Goal: Task Accomplishment & Management: Manage account settings

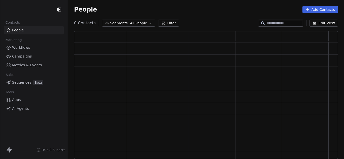
scroll to position [124, 260]
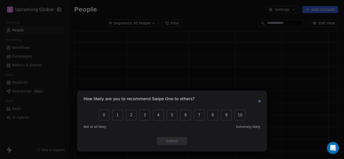
click at [259, 100] on icon "button" at bounding box center [259, 101] width 4 height 4
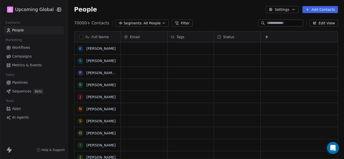
scroll to position [136, 272]
click at [26, 46] on span "Workflows" at bounding box center [21, 47] width 18 height 5
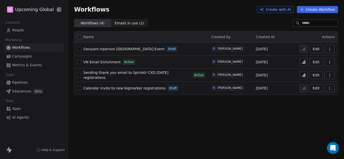
click at [21, 31] on span "People" at bounding box center [18, 30] width 12 height 5
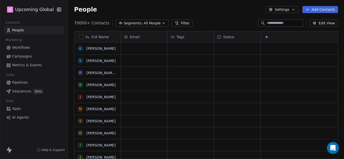
scroll to position [136, 272]
click at [143, 20] on button "Segments: All People" at bounding box center [142, 23] width 53 height 7
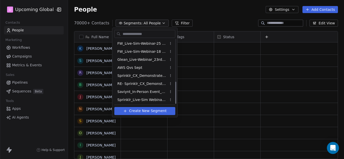
scroll to position [122, 0]
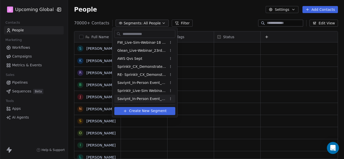
click at [146, 100] on span "Saviynt_In-Person Event_Sept & [DATE] ([GEOGRAPHIC_DATA])" at bounding box center [141, 98] width 49 height 5
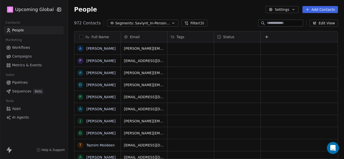
scroll to position [136, 272]
click at [191, 21] on button "Filter (3)" at bounding box center [194, 23] width 26 height 7
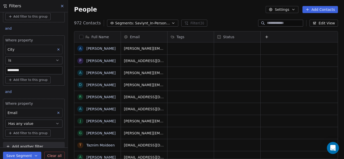
scroll to position [50, 0]
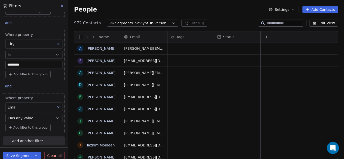
click at [55, 119] on icon "button" at bounding box center [57, 118] width 4 height 4
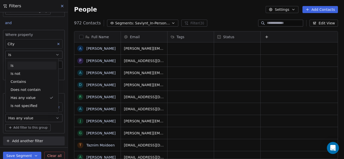
click at [18, 65] on div "Is" at bounding box center [32, 66] width 49 height 8
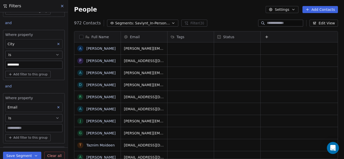
scroll to position [60, 0]
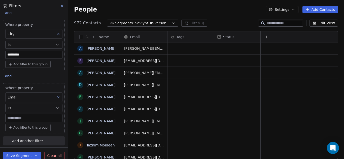
click at [29, 122] on input at bounding box center [34, 119] width 57 height 8
type input "****"
click at [38, 116] on input "****" at bounding box center [34, 119] width 57 height 8
drag, startPoint x: 38, startPoint y: 116, endPoint x: 4, endPoint y: 121, distance: 34.6
click at [4, 121] on div "Where property Email Is **** Add filter to this group" at bounding box center [34, 108] width 62 height 50
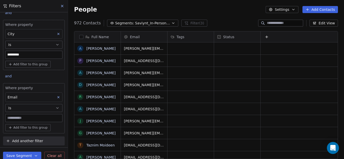
click at [20, 126] on span "Add filter to this group" at bounding box center [30, 128] width 34 height 4
click at [19, 119] on html "**********" at bounding box center [172, 79] width 344 height 159
click at [19, 119] on input at bounding box center [34, 119] width 57 height 8
type input "****"
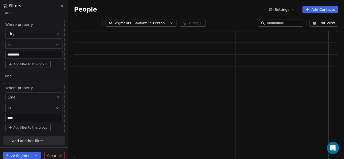
click at [30, 156] on button "Save Segment" at bounding box center [22, 156] width 38 height 8
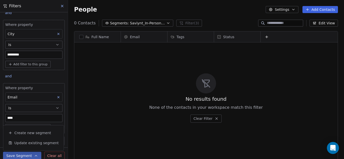
scroll to position [136, 272]
click at [74, 115] on div "No results found None of the contacts in your workspace match this filter Clear…" at bounding box center [205, 98] width 263 height 109
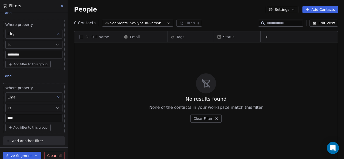
click at [44, 117] on input "****" at bounding box center [34, 119] width 57 height 8
drag, startPoint x: 44, startPoint y: 117, endPoint x: 4, endPoint y: 120, distance: 40.1
click at [4, 120] on div "Where property Email Is **** Add filter to this group" at bounding box center [34, 108] width 62 height 50
click at [55, 107] on icon "button" at bounding box center [57, 108] width 4 height 4
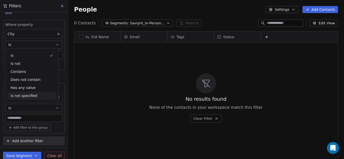
click at [82, 103] on div "No results found None of the contacts in your workspace match this filter Clear…" at bounding box center [205, 98] width 263 height 109
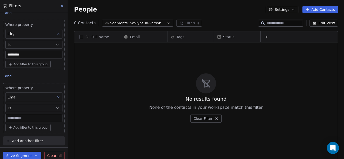
click at [31, 117] on input at bounding box center [34, 119] width 57 height 8
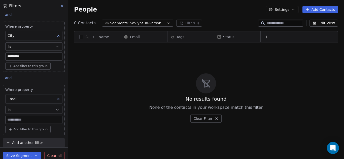
scroll to position [60, 0]
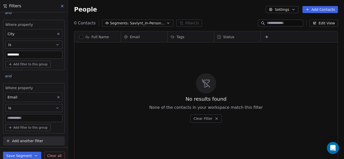
click at [53, 156] on span "Clear all" at bounding box center [54, 156] width 14 height 5
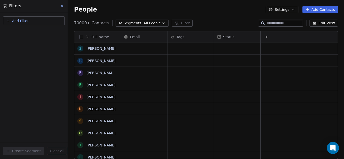
scroll to position [0, 0]
click at [26, 21] on span "Add Filter" at bounding box center [20, 20] width 17 height 5
click at [28, 32] on span "Contact properties" at bounding box center [24, 32] width 33 height 5
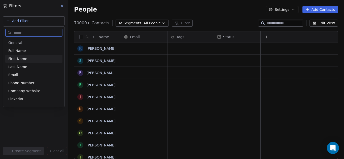
click at [23, 59] on span "First Name" at bounding box center [17, 58] width 19 height 5
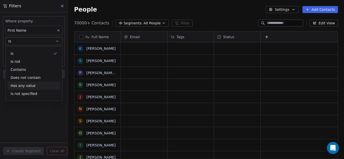
click at [16, 118] on div "Where property First Name Is Add filter to this group Add another filter Create…" at bounding box center [34, 85] width 68 height 147
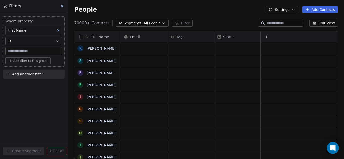
click at [29, 74] on span "Add another filter" at bounding box center [27, 74] width 31 height 5
click at [29, 87] on span "Contact properties" at bounding box center [24, 86] width 33 height 5
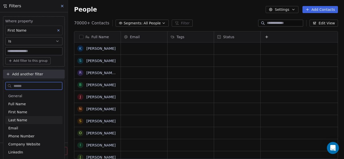
click at [26, 118] on div "Last Name" at bounding box center [33, 120] width 51 height 5
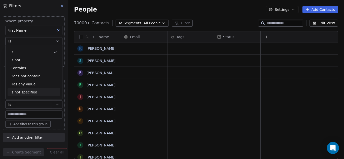
click at [20, 136] on span "Add another filter" at bounding box center [27, 137] width 31 height 5
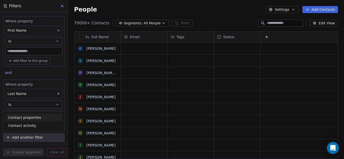
click at [23, 118] on span "Contact properties" at bounding box center [24, 117] width 33 height 5
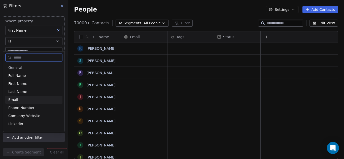
click at [18, 100] on div "Email" at bounding box center [33, 99] width 51 height 5
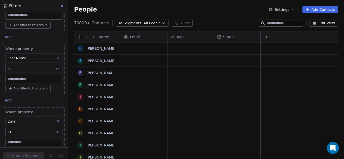
scroll to position [60, 0]
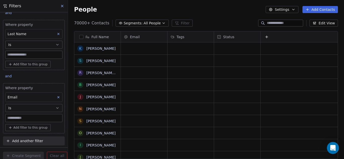
click at [23, 127] on span "Add filter to this group" at bounding box center [30, 128] width 34 height 4
click at [29, 147] on span "Contact activity" at bounding box center [25, 146] width 28 height 5
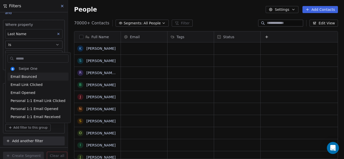
click at [147, 63] on html "U Upcoming Global Contacts People Marketing Workflows Campaigns Metrics & Event…" at bounding box center [172, 79] width 344 height 159
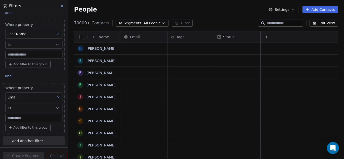
click at [37, 119] on input at bounding box center [34, 119] width 57 height 8
type input "****"
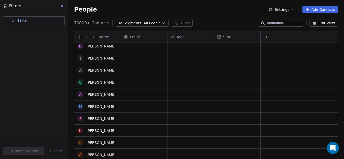
scroll to position [0, 0]
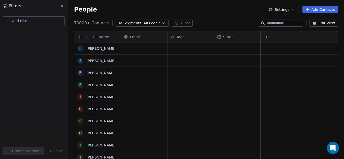
click at [35, 22] on button "Add Filter" at bounding box center [34, 20] width 62 height 9
click at [42, 68] on html "U Upcoming Global Contacts People Marketing Workflows Campaigns Metrics & Event…" at bounding box center [172, 79] width 344 height 159
click at [134, 23] on span "Segments:" at bounding box center [133, 23] width 19 height 5
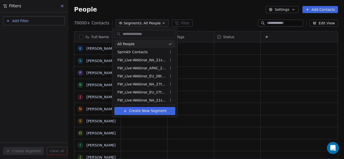
click at [134, 23] on html "U Upcoming Global Contacts People Marketing Workflows Campaigns Metrics & Event…" at bounding box center [172, 79] width 344 height 159
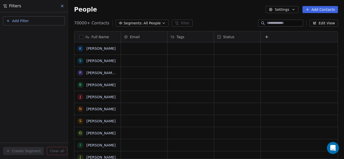
click at [134, 23] on span "Segments:" at bounding box center [133, 23] width 19 height 5
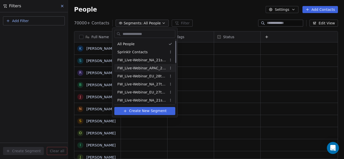
scroll to position [122, 0]
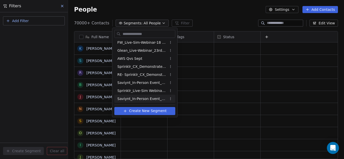
click at [139, 97] on span "Saviynt_In-Person Event_Sept & [DATE] ([GEOGRAPHIC_DATA])" at bounding box center [141, 98] width 49 height 5
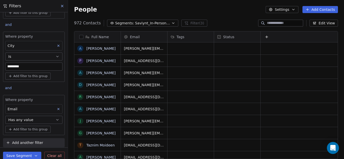
scroll to position [50, 0]
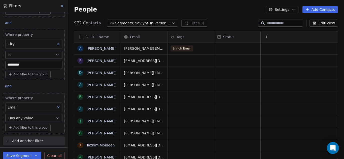
click at [55, 118] on icon "button" at bounding box center [57, 118] width 4 height 4
click at [56, 128] on div "Add filter to this group" at bounding box center [33, 127] width 57 height 7
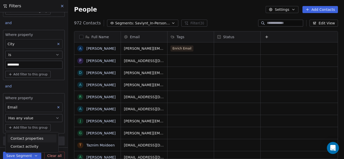
click at [192, 85] on html "**********" at bounding box center [172, 79] width 344 height 159
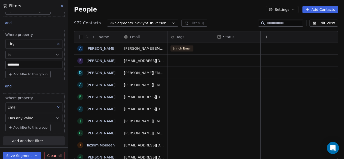
click at [45, 128] on span "Add filter to this group" at bounding box center [30, 128] width 34 height 4
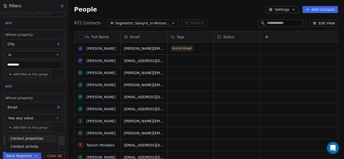
click at [55, 128] on html "**********" at bounding box center [172, 79] width 344 height 159
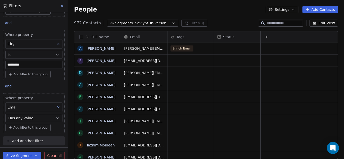
click at [42, 128] on span "Add filter to this group" at bounding box center [30, 128] width 34 height 4
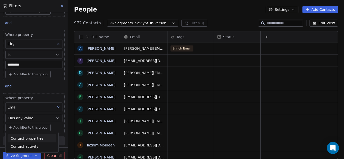
click at [62, 115] on html "**********" at bounding box center [172, 79] width 344 height 159
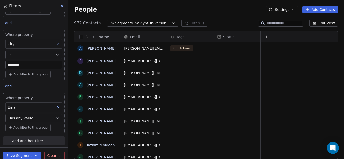
click at [28, 125] on button "Add filter to this group" at bounding box center [27, 127] width 45 height 7
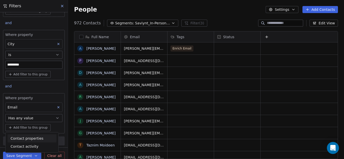
click at [42, 117] on html "**********" at bounding box center [172, 79] width 344 height 159
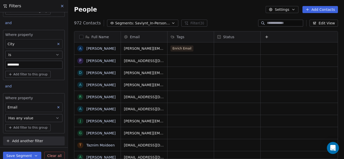
click at [55, 118] on icon "button" at bounding box center [57, 118] width 4 height 4
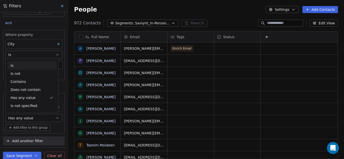
click at [31, 66] on div "Is" at bounding box center [32, 66] width 49 height 8
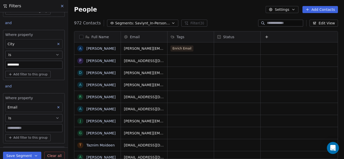
click at [27, 128] on input at bounding box center [34, 129] width 57 height 8
click at [55, 118] on icon "button" at bounding box center [57, 118] width 4 height 4
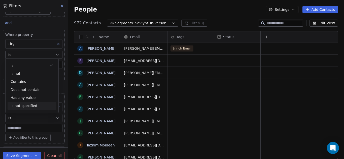
click at [36, 104] on div "Is not specified" at bounding box center [32, 106] width 49 height 8
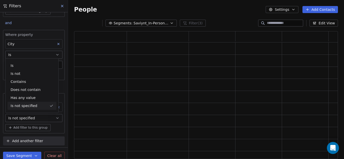
scroll to position [124, 260]
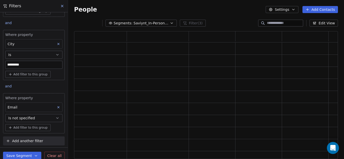
click at [55, 118] on icon "button" at bounding box center [57, 118] width 4 height 4
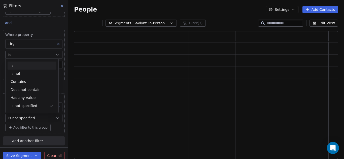
click at [20, 66] on div "Is" at bounding box center [32, 66] width 49 height 8
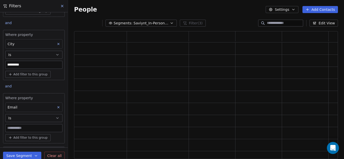
click at [30, 130] on input at bounding box center [34, 129] width 57 height 8
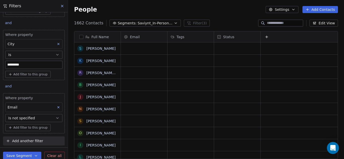
scroll to position [136, 272]
click at [55, 118] on icon "button" at bounding box center [57, 118] width 4 height 4
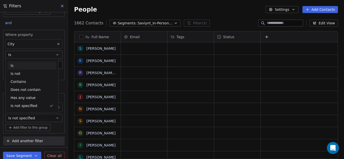
click at [18, 68] on div "Is" at bounding box center [32, 66] width 49 height 8
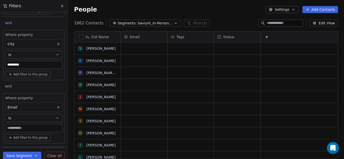
click at [24, 131] on input at bounding box center [34, 129] width 57 height 8
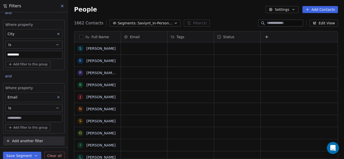
type input "*"
type input "****"
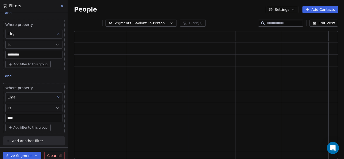
click at [27, 155] on button "Save Segment" at bounding box center [22, 156] width 38 height 8
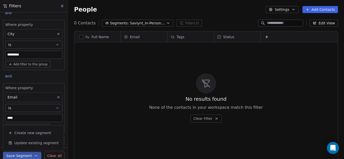
scroll to position [136, 272]
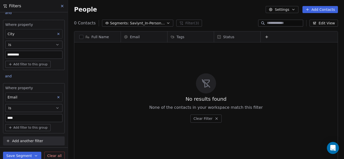
click at [82, 36] on button "button" at bounding box center [81, 37] width 4 height 4
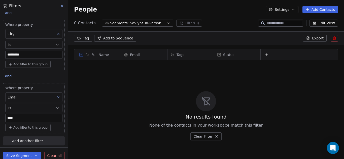
click at [80, 55] on icon at bounding box center [81, 55] width 3 height 3
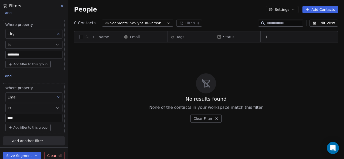
click at [24, 119] on input "****" at bounding box center [34, 119] width 57 height 8
drag, startPoint x: 24, startPoint y: 119, endPoint x: 0, endPoint y: 121, distance: 24.3
click at [0, 121] on div "**********" at bounding box center [34, 79] width 68 height 135
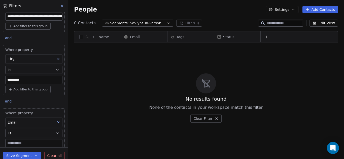
scroll to position [10, 0]
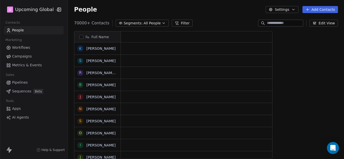
scroll to position [136, 272]
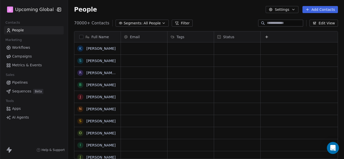
click at [132, 25] on span "Segments:" at bounding box center [133, 23] width 19 height 5
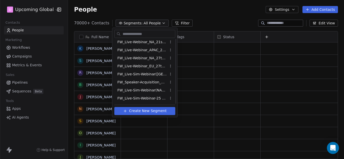
scroll to position [122, 0]
click at [130, 97] on span "Saviynt_In-Person Event_Sept & [DATE] ([GEOGRAPHIC_DATA])" at bounding box center [141, 98] width 49 height 5
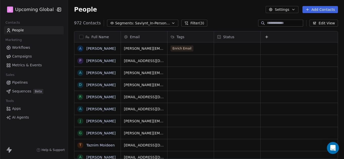
scroll to position [136, 272]
click at [184, 20] on button "Filter (3)" at bounding box center [194, 23] width 26 height 7
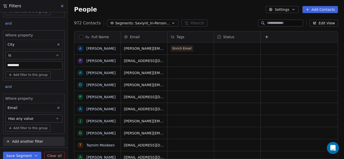
scroll to position [50, 0]
click at [61, 5] on icon at bounding box center [62, 6] width 4 height 4
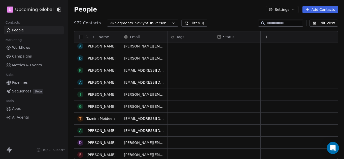
scroll to position [0, 0]
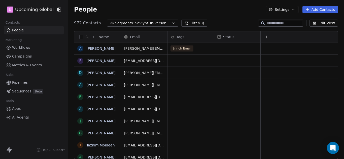
click at [192, 23] on button "Filter (3)" at bounding box center [194, 23] width 26 height 7
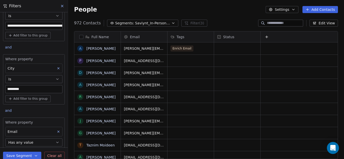
scroll to position [50, 0]
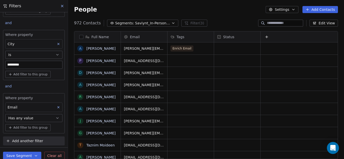
click at [55, 117] on icon "button" at bounding box center [57, 118] width 4 height 4
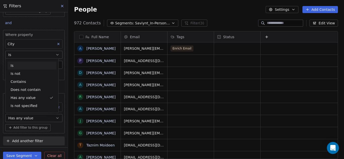
click at [18, 67] on div "Is" at bounding box center [32, 66] width 49 height 8
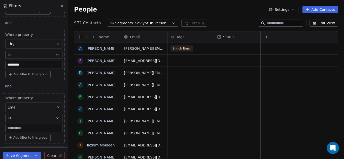
click at [21, 127] on input at bounding box center [34, 129] width 57 height 8
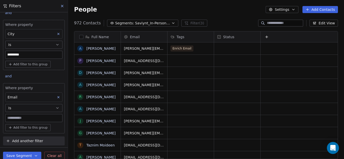
click at [26, 139] on span "Add another filter" at bounding box center [27, 141] width 31 height 5
click at [26, 129] on span "Contact activity" at bounding box center [22, 129] width 28 height 5
click at [27, 139] on html "**********" at bounding box center [172, 79] width 344 height 159
click at [27, 139] on span "Add another filter" at bounding box center [27, 141] width 31 height 5
click at [26, 120] on span "Contact properties" at bounding box center [24, 121] width 33 height 5
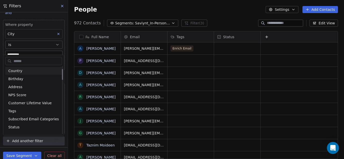
scroll to position [75, 0]
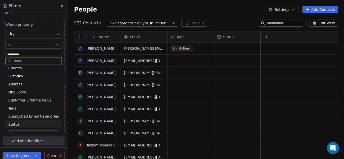
click at [20, 123] on div "Status" at bounding box center [33, 124] width 51 height 5
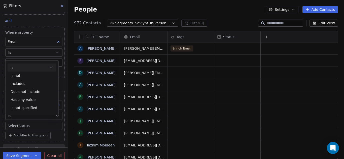
scroll to position [123, 0]
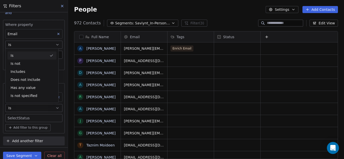
click at [41, 117] on body "**********" at bounding box center [172, 79] width 344 height 159
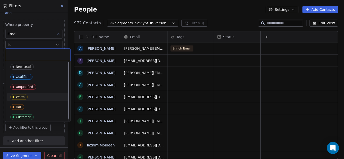
scroll to position [0, 0]
click at [71, 138] on html "**********" at bounding box center [172, 79] width 344 height 159
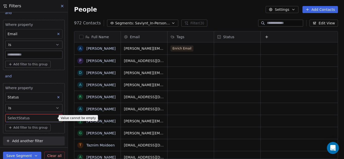
click at [57, 98] on icon at bounding box center [59, 98] width 4 height 4
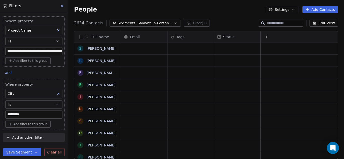
scroll to position [136, 272]
click at [26, 137] on span "Add another filter" at bounding box center [27, 137] width 31 height 5
click at [45, 74] on html "**********" at bounding box center [172, 79] width 344 height 159
click at [24, 139] on span "Add another filter" at bounding box center [27, 137] width 31 height 5
click at [23, 118] on span "Contact properties" at bounding box center [24, 117] width 33 height 5
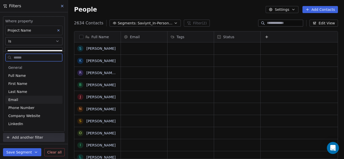
click at [21, 96] on div "Email" at bounding box center [33, 100] width 57 height 8
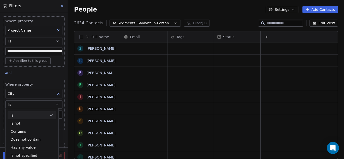
click at [26, 115] on div "Is" at bounding box center [32, 115] width 49 height 8
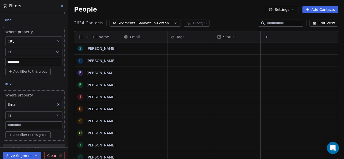
scroll to position [60, 0]
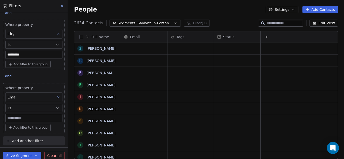
click at [28, 117] on input at bounding box center [34, 119] width 57 height 8
click at [55, 107] on icon "button" at bounding box center [57, 108] width 4 height 4
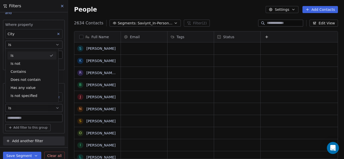
click at [55, 107] on icon "button" at bounding box center [57, 108] width 4 height 4
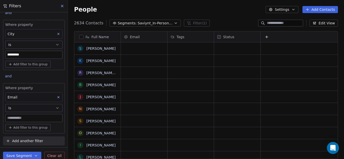
click at [52, 116] on input at bounding box center [34, 119] width 57 height 8
type input "**"
drag, startPoint x: 52, startPoint y: 116, endPoint x: 7, endPoint y: 119, distance: 44.6
click at [7, 119] on input "**" at bounding box center [34, 119] width 57 height 8
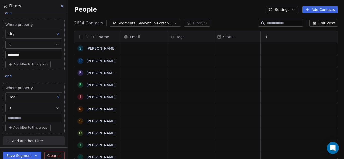
click at [13, 118] on input at bounding box center [34, 119] width 57 height 8
click at [29, 142] on span "Add another filter" at bounding box center [27, 141] width 31 height 5
click at [21, 121] on span "Contact properties" at bounding box center [24, 121] width 33 height 5
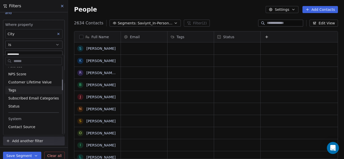
scroll to position [101, 0]
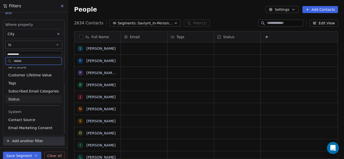
click at [17, 100] on span "Status" at bounding box center [13, 99] width 11 height 5
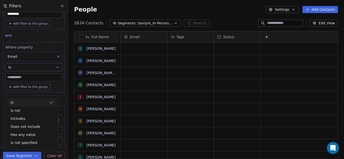
scroll to position [110, 0]
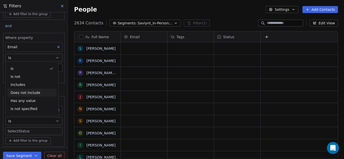
click at [62, 87] on div "**********" at bounding box center [34, 79] width 68 height 135
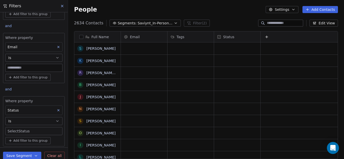
click at [18, 67] on input at bounding box center [34, 68] width 57 height 8
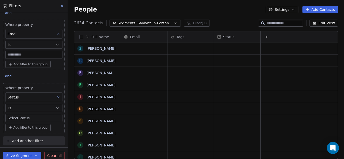
click at [11, 118] on body "**********" at bounding box center [172, 79] width 344 height 159
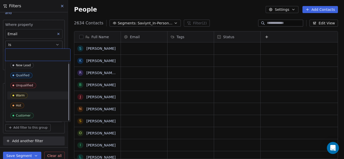
scroll to position [0, 0]
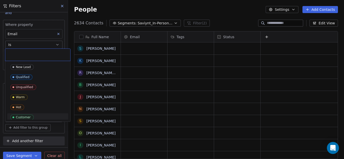
click at [73, 127] on html "**********" at bounding box center [172, 79] width 344 height 159
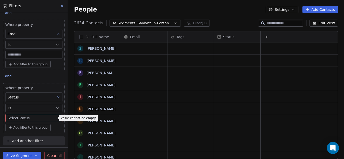
click at [57, 96] on icon at bounding box center [59, 98] width 4 height 4
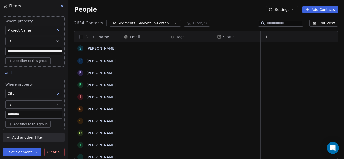
click at [35, 137] on span "Add another filter" at bounding box center [27, 137] width 31 height 5
click at [31, 118] on span "Contact properties" at bounding box center [24, 117] width 33 height 5
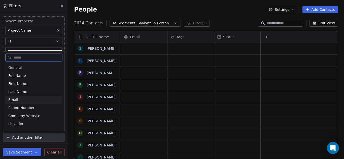
click at [18, 99] on div "Email" at bounding box center [33, 99] width 51 height 5
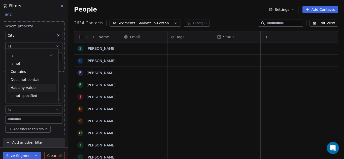
scroll to position [60, 0]
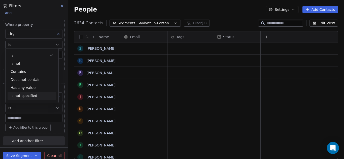
click at [21, 119] on input at bounding box center [34, 119] width 57 height 8
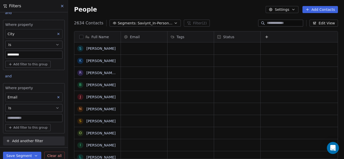
click at [57, 98] on icon at bounding box center [59, 98] width 4 height 4
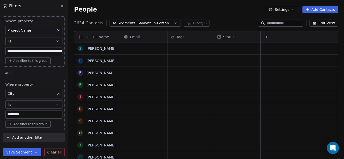
scroll to position [0, 0]
click at [18, 137] on span "Add another filter" at bounding box center [27, 137] width 31 height 5
click at [19, 120] on span "Contact properties" at bounding box center [24, 117] width 33 height 5
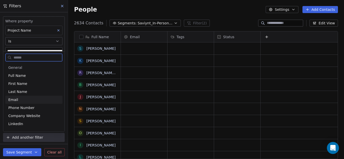
click at [15, 99] on span "Email" at bounding box center [13, 99] width 10 height 5
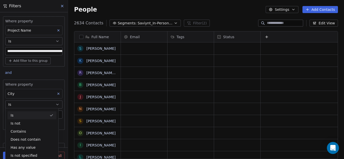
click at [25, 116] on div "Is" at bounding box center [32, 115] width 49 height 8
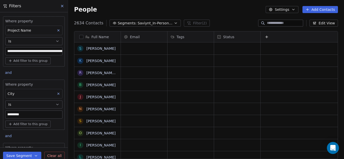
scroll to position [60, 0]
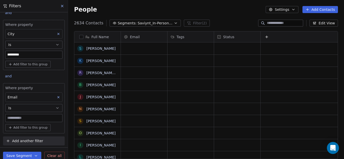
click at [16, 117] on input at bounding box center [34, 119] width 57 height 8
type input "****"
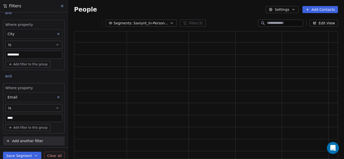
click at [55, 107] on icon "button" at bounding box center [57, 108] width 4 height 4
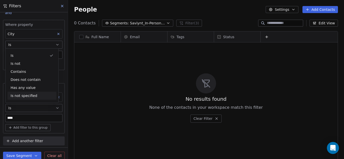
scroll to position [136, 272]
click at [35, 119] on input "****" at bounding box center [34, 119] width 57 height 8
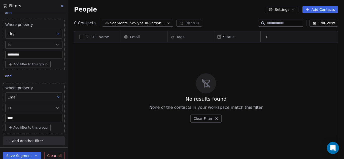
click at [25, 143] on span "Add another filter" at bounding box center [27, 141] width 31 height 5
click at [21, 120] on span "Contact properties" at bounding box center [24, 121] width 33 height 5
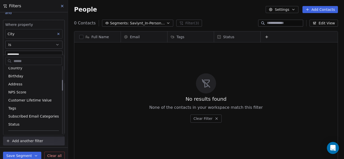
scroll to position [101, 0]
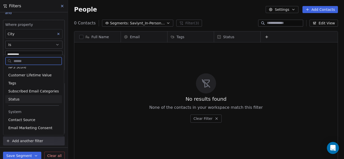
click at [18, 101] on span "Status" at bounding box center [13, 99] width 11 height 5
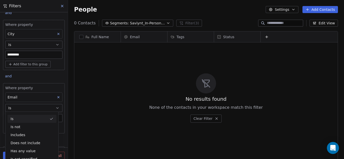
click at [27, 120] on div "Is" at bounding box center [32, 119] width 49 height 8
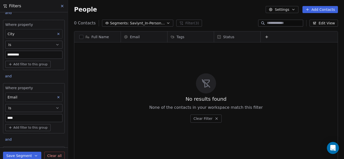
scroll to position [123, 0]
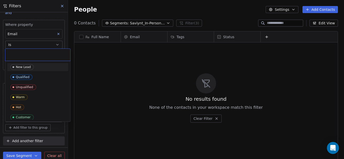
click at [27, 119] on body "**********" at bounding box center [172, 79] width 344 height 159
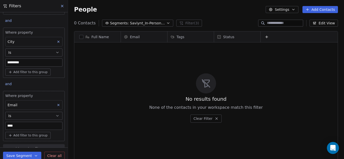
scroll to position [60, 0]
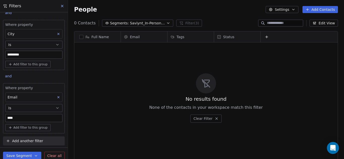
click at [57, 97] on icon at bounding box center [59, 98] width 4 height 4
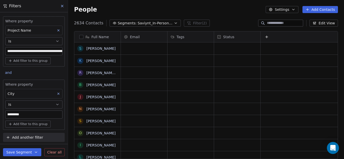
scroll to position [0, 0]
click at [29, 141] on button "Add another filter" at bounding box center [34, 137] width 62 height 9
click at [18, 116] on span "Contact properties" at bounding box center [24, 117] width 33 height 5
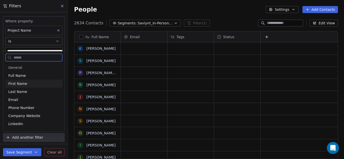
click at [16, 83] on span "First Name" at bounding box center [17, 83] width 19 height 5
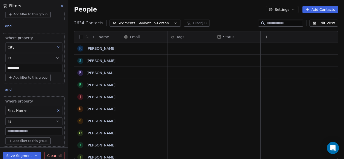
scroll to position [60, 0]
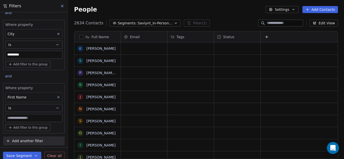
click at [26, 119] on input at bounding box center [34, 119] width 57 height 8
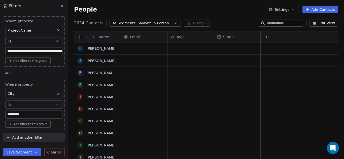
scroll to position [0, 0]
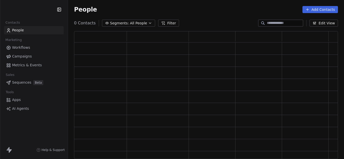
scroll to position [124, 260]
click at [119, 22] on span "Segments:" at bounding box center [119, 23] width 19 height 5
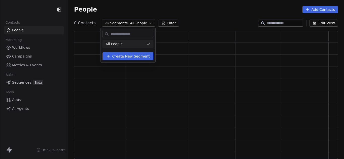
click at [207, 14] on html "Contacts People Marketing Workflows Campaigns Metrics & Events Sales Sequences …" at bounding box center [172, 79] width 344 height 159
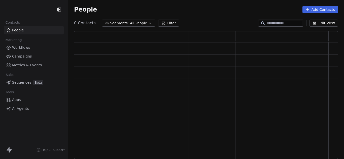
click at [22, 45] on span "Workflows" at bounding box center [21, 47] width 18 height 5
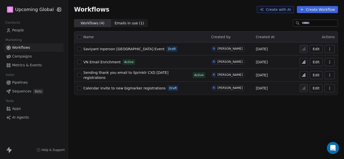
click at [17, 28] on span "People" at bounding box center [18, 30] width 12 height 5
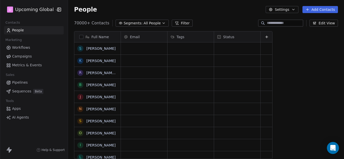
scroll to position [136, 272]
click at [131, 24] on span "Segments:" at bounding box center [133, 23] width 19 height 5
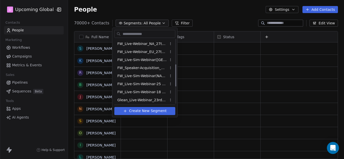
scroll to position [122, 0]
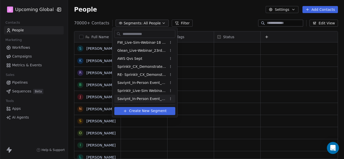
click at [137, 99] on span "Saviynt_In-Person Event_Sept & [DATE] ([GEOGRAPHIC_DATA])" at bounding box center [141, 98] width 49 height 5
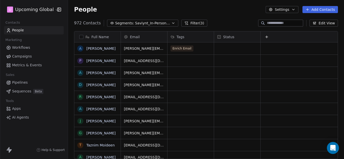
scroll to position [136, 272]
click at [191, 22] on button "Filter (3)" at bounding box center [194, 23] width 26 height 7
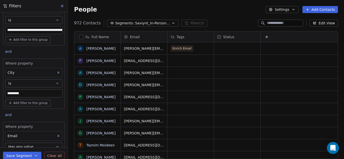
scroll to position [50, 0]
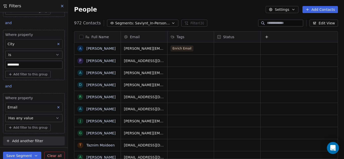
click at [23, 141] on span "Add another filter" at bounding box center [27, 141] width 31 height 5
click at [23, 122] on span "Contact properties" at bounding box center [24, 121] width 33 height 5
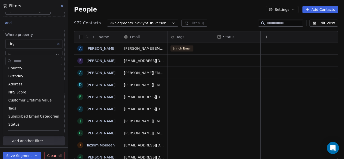
scroll to position [101, 0]
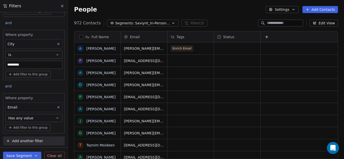
drag, startPoint x: 66, startPoint y: 55, endPoint x: 66, endPoint y: 77, distance: 21.9
click at [66, 72] on html "**********" at bounding box center [172, 79] width 344 height 159
click at [14, 141] on span "Add another filter" at bounding box center [27, 141] width 31 height 5
click at [15, 120] on span "Contact properties" at bounding box center [24, 121] width 33 height 5
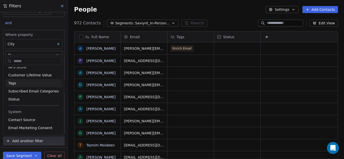
click at [69, 40] on html "**********" at bounding box center [172, 79] width 344 height 159
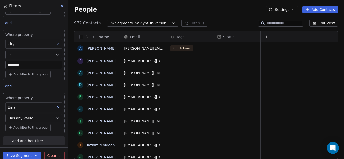
click at [25, 138] on button "Add another filter" at bounding box center [34, 141] width 62 height 9
click at [22, 143] on html "**********" at bounding box center [172, 79] width 344 height 159
click at [22, 142] on span "Add another filter" at bounding box center [27, 141] width 31 height 5
click at [35, 123] on span "Contact properties" at bounding box center [24, 121] width 33 height 5
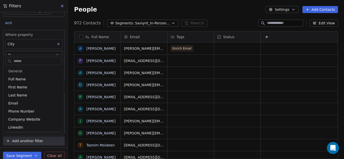
type input "*"
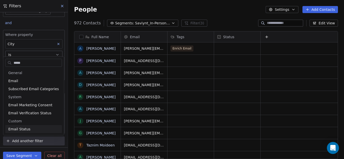
type input "*****"
click at [17, 130] on span "Email Status" at bounding box center [19, 129] width 22 height 5
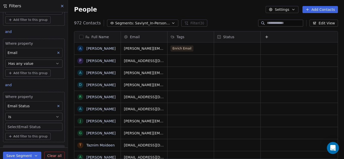
scroll to position [113, 0]
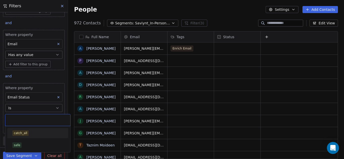
click at [27, 119] on body "**********" at bounding box center [172, 79] width 344 height 159
click at [14, 146] on div "safe" at bounding box center [17, 145] width 6 height 5
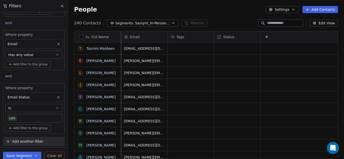
scroll to position [0, 4]
click at [325, 23] on button "Edit View" at bounding box center [323, 23] width 28 height 7
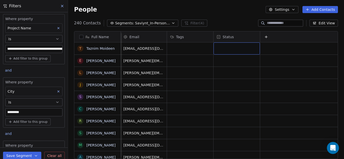
scroll to position [0, 0]
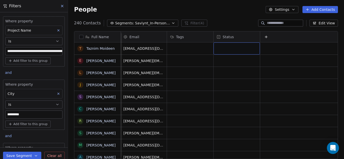
click at [80, 38] on button "button" at bounding box center [81, 37] width 4 height 4
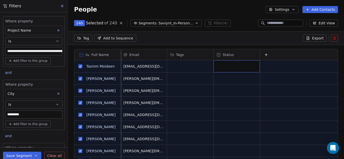
scroll to position [119, 272]
click at [308, 36] on icon at bounding box center [308, 38] width 4 height 4
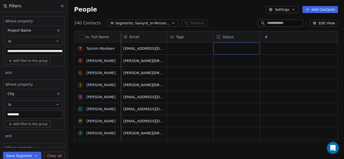
scroll to position [136, 272]
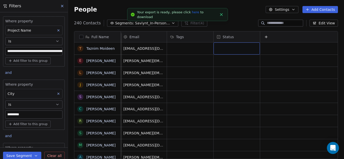
click at [192, 14] on link "here" at bounding box center [195, 12] width 7 height 4
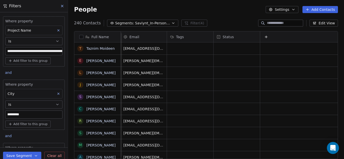
click at [273, 9] on icon "button" at bounding box center [271, 10] width 4 height 4
